Goal: Task Accomplishment & Management: Manage account settings

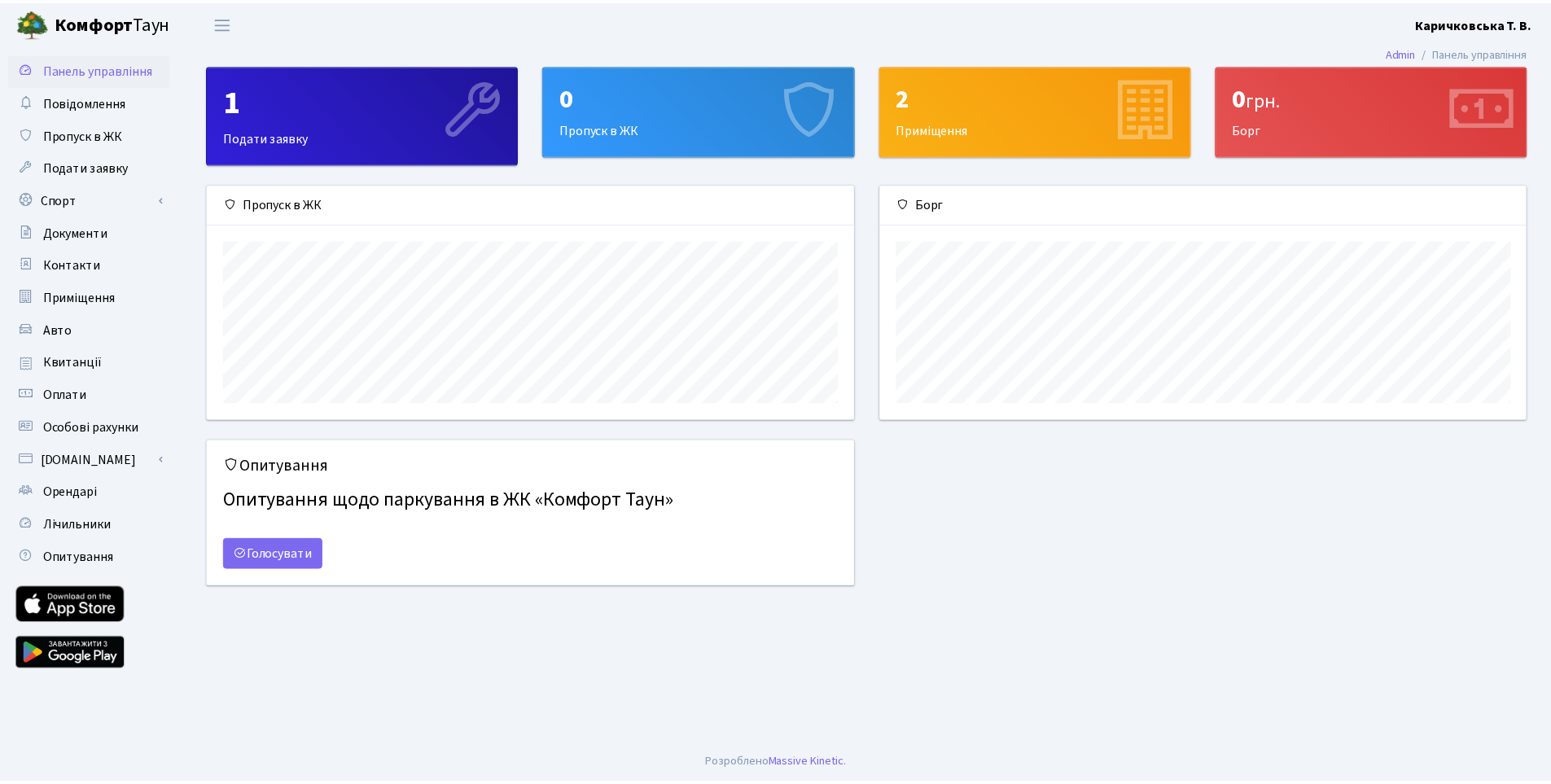
scroll to position [236, 652]
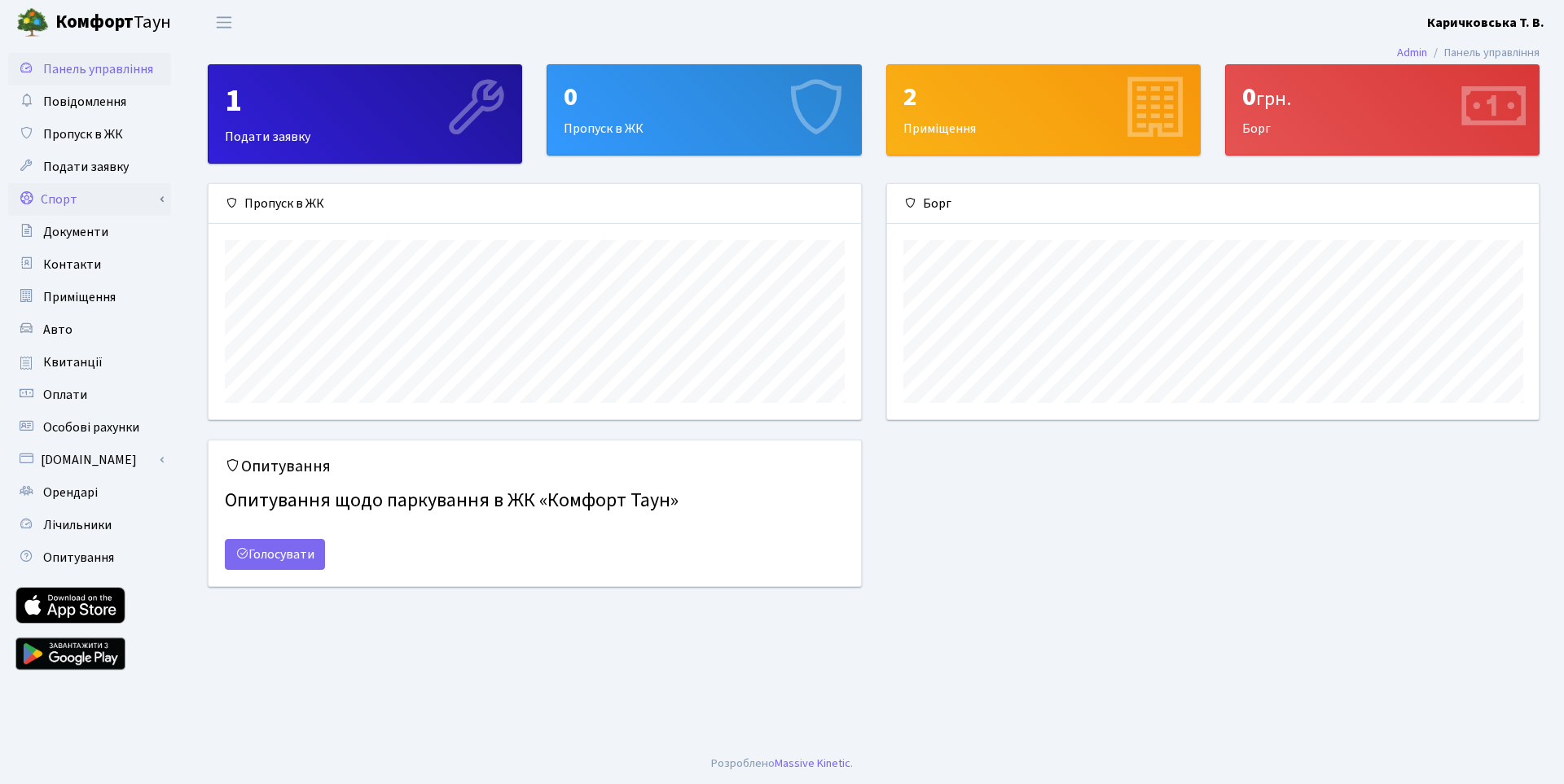
click at [87, 201] on link "Спорт" at bounding box center [89, 199] width 163 height 32
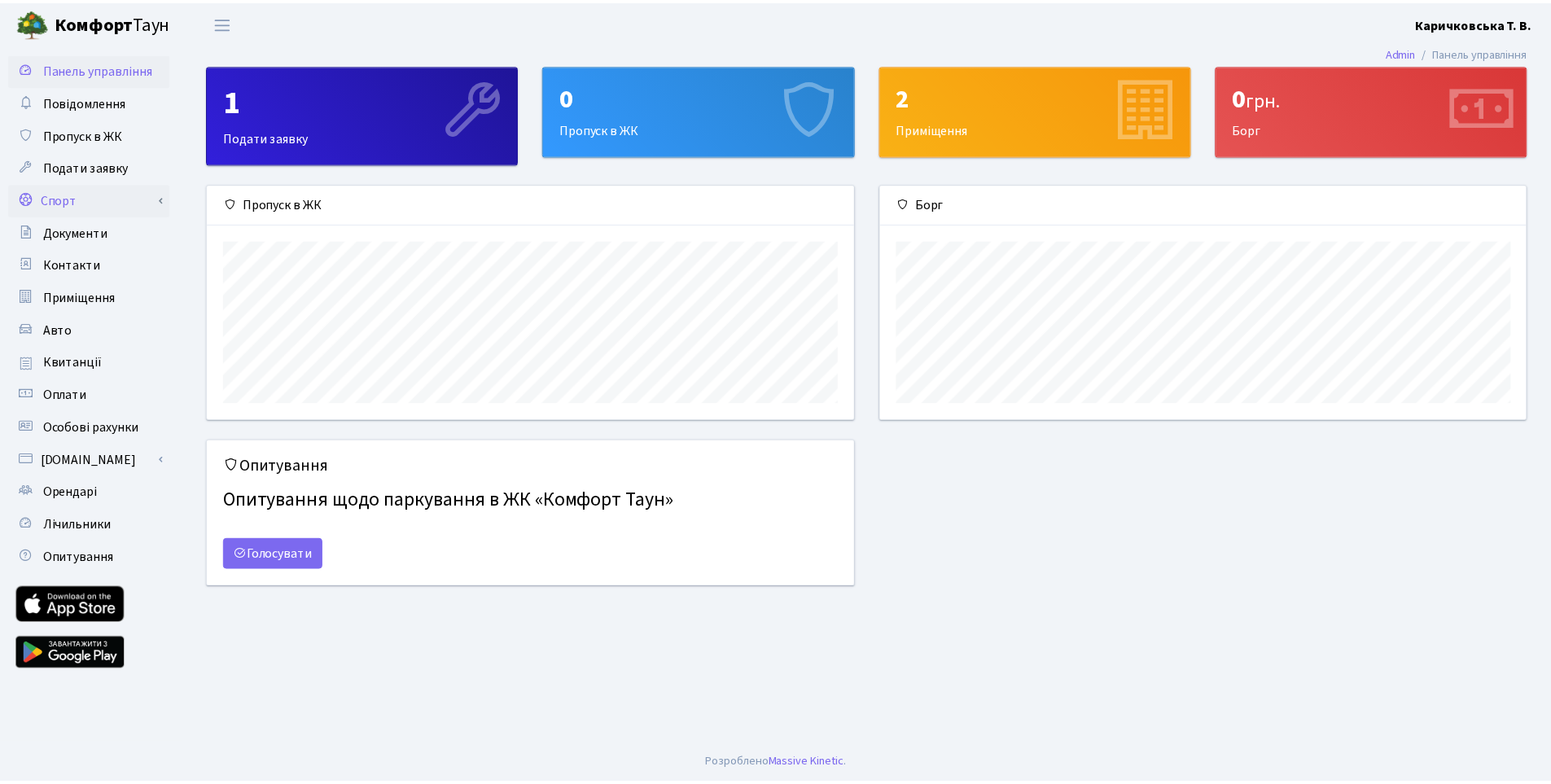
scroll to position [813762, 813629]
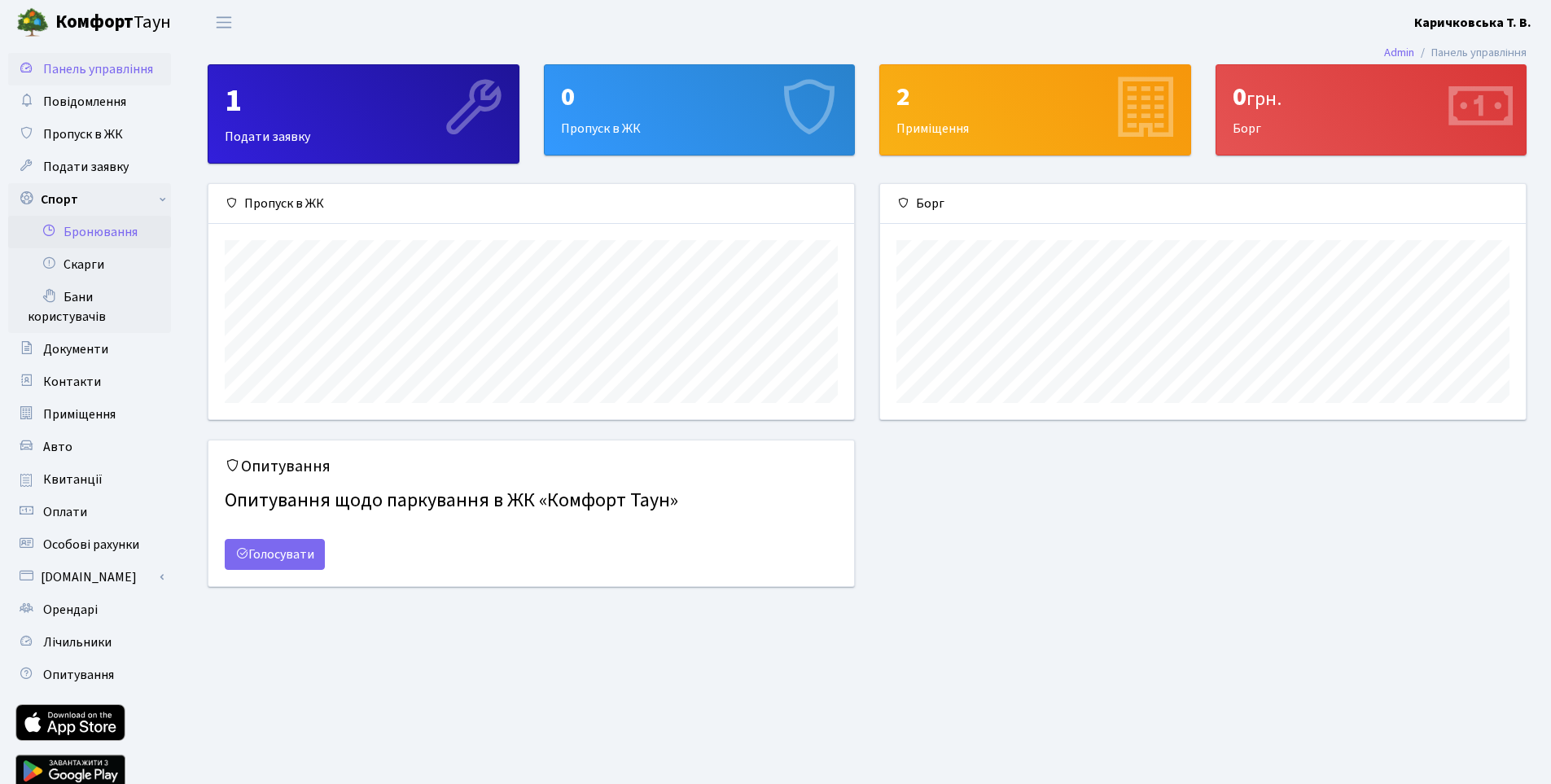
click at [59, 236] on link "Бронювання" at bounding box center [89, 231] width 163 height 32
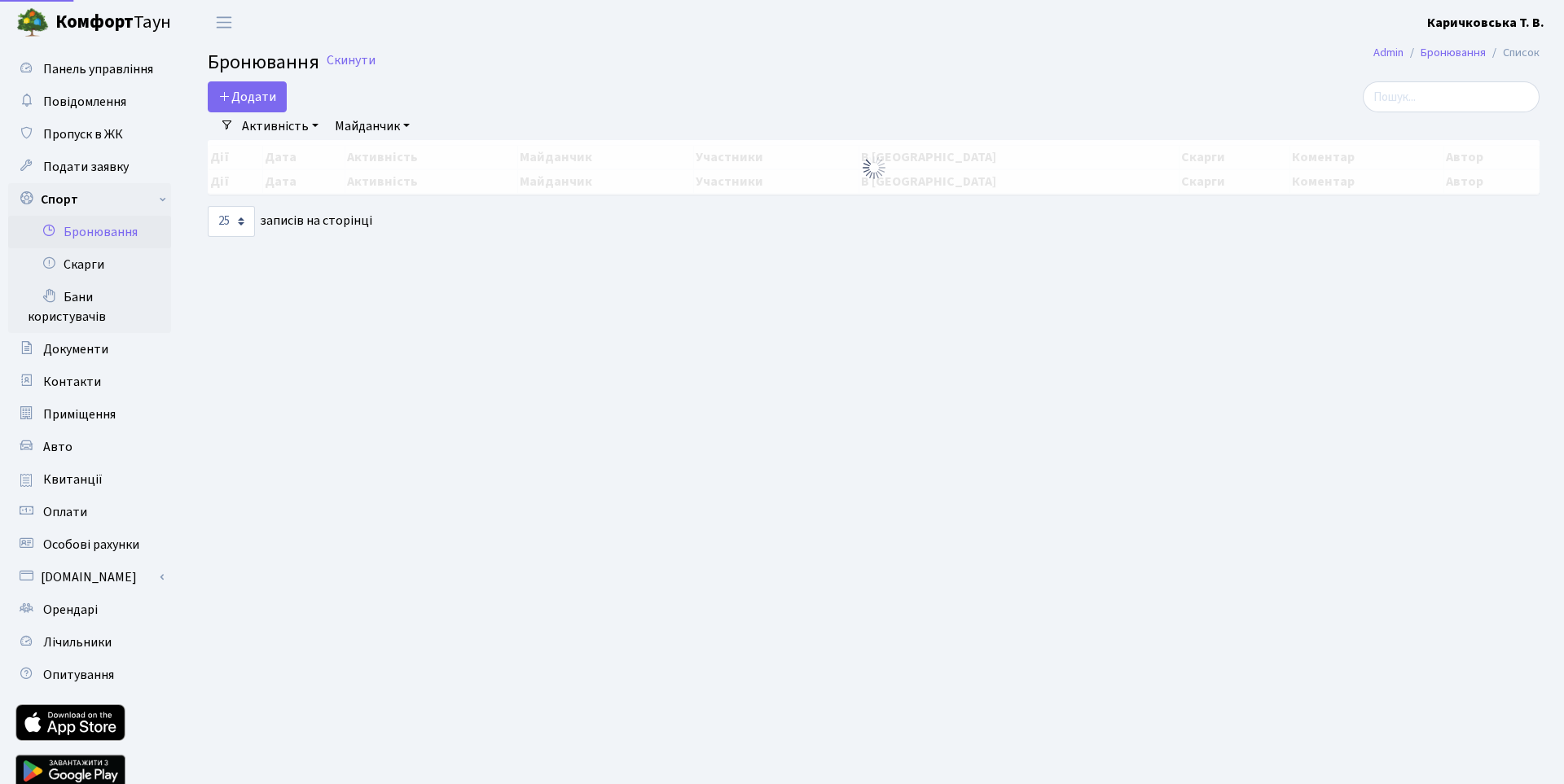
select select "25"
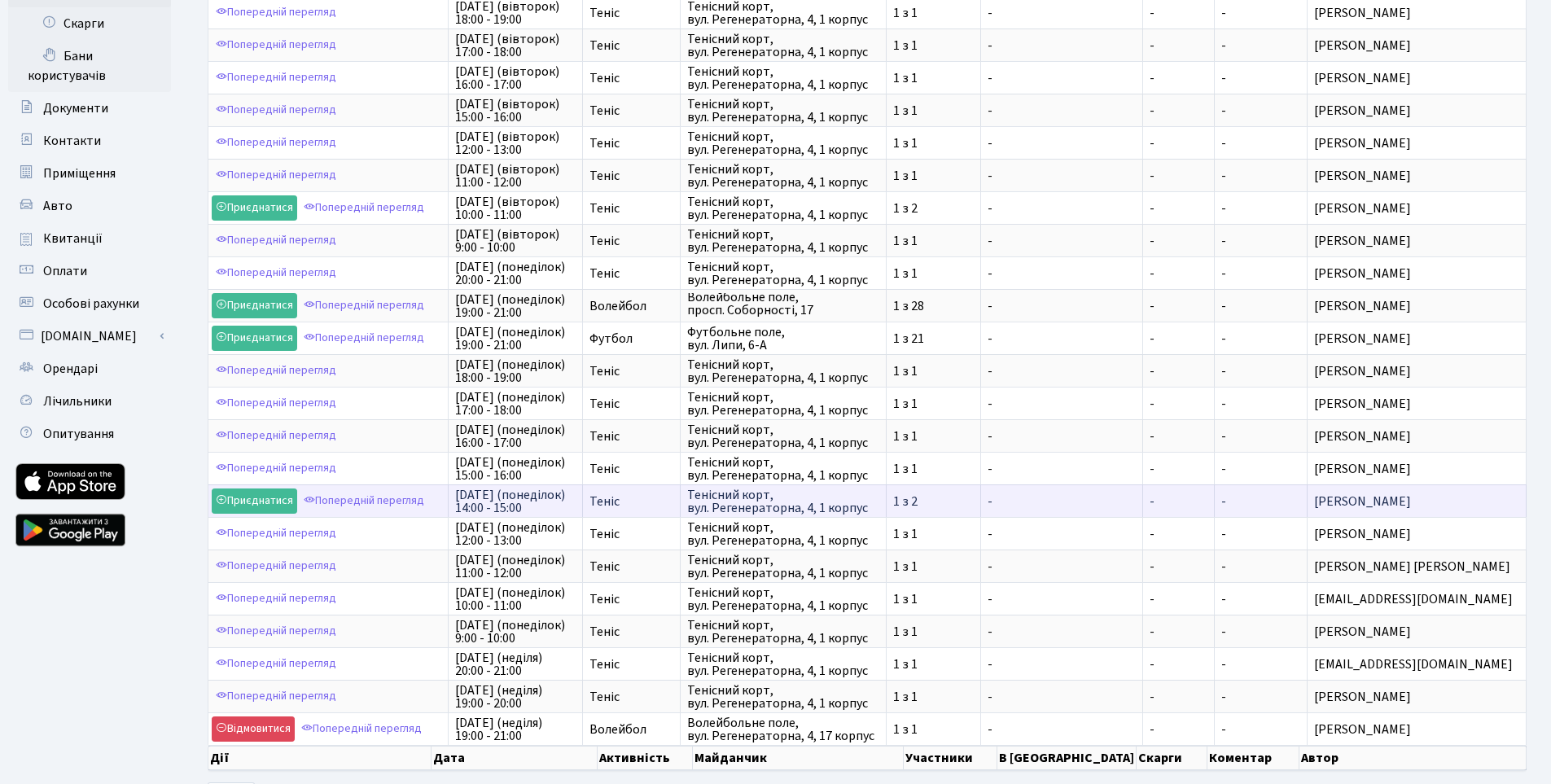
scroll to position [313, 0]
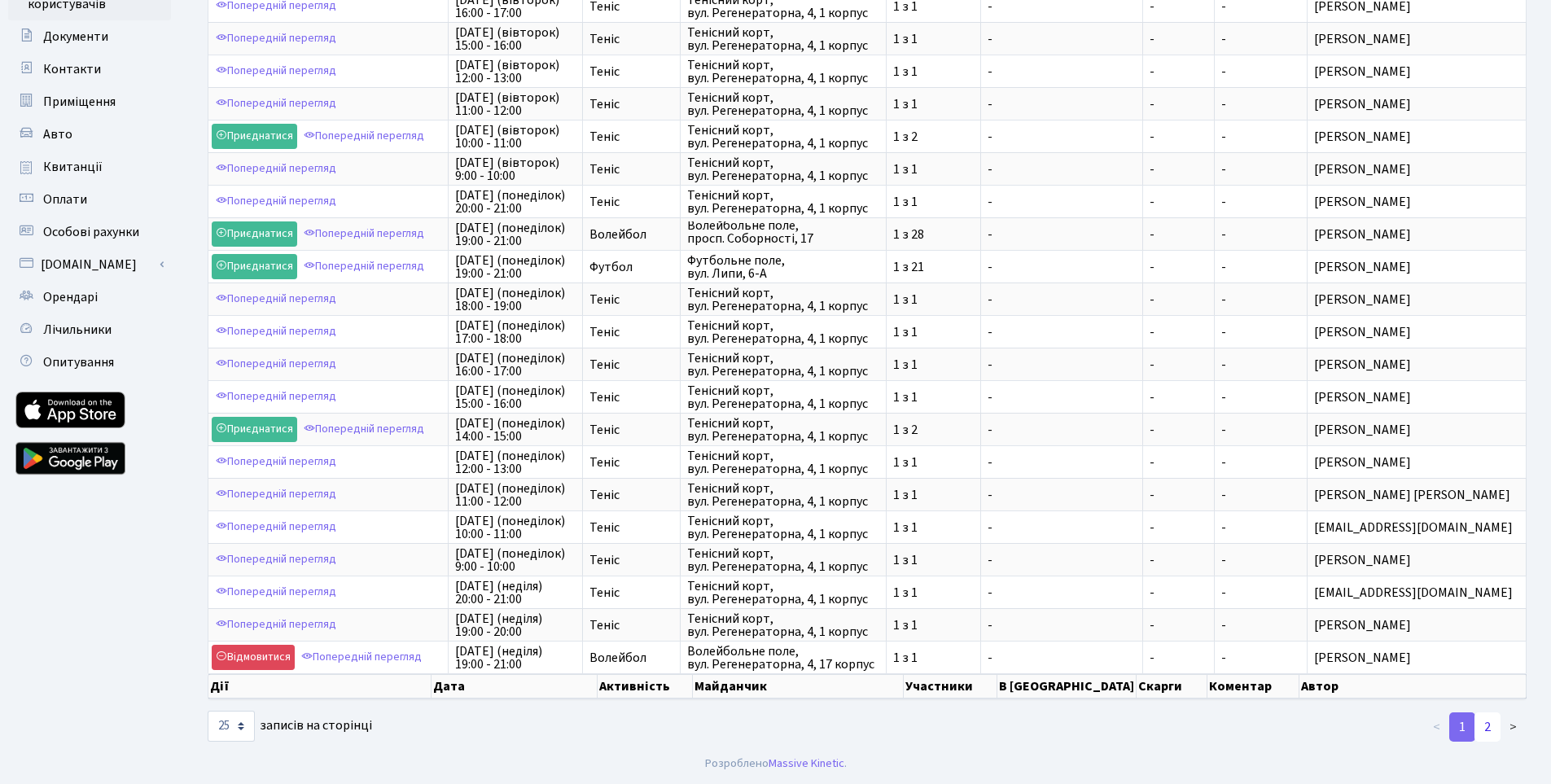
click at [1491, 728] on link "2" at bounding box center [1488, 727] width 26 height 29
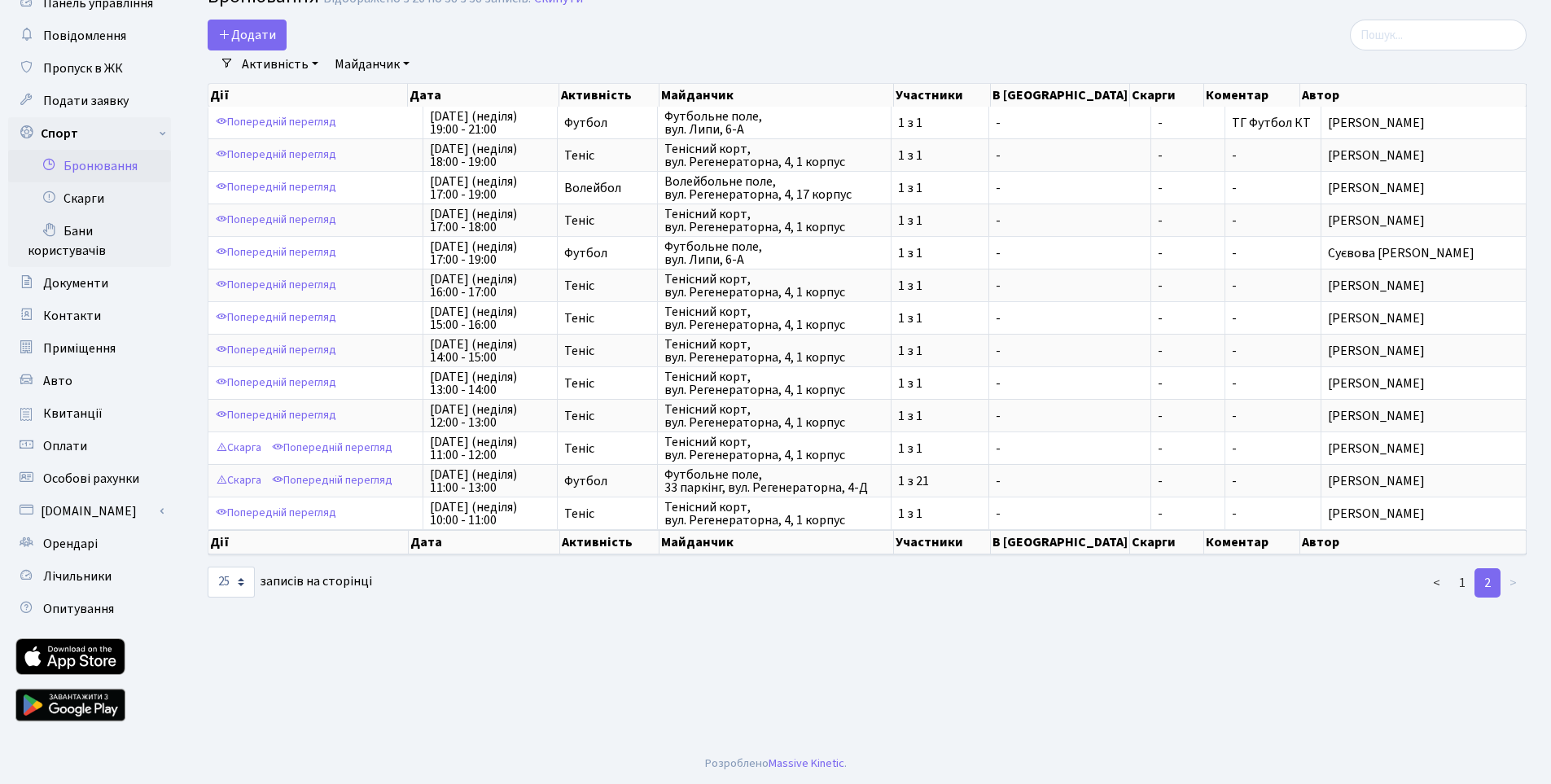
scroll to position [66, 0]
click at [769, 603] on main "Admin Бронювання Список Бронювання Відображено з 26 по 38 з 38 записів. Скинути…" at bounding box center [867, 360] width 1368 height 765
